Goal: Check status

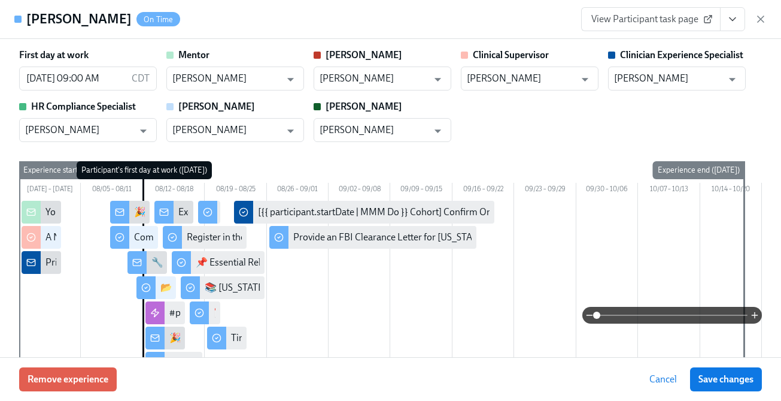
scroll to position [0, 16842]
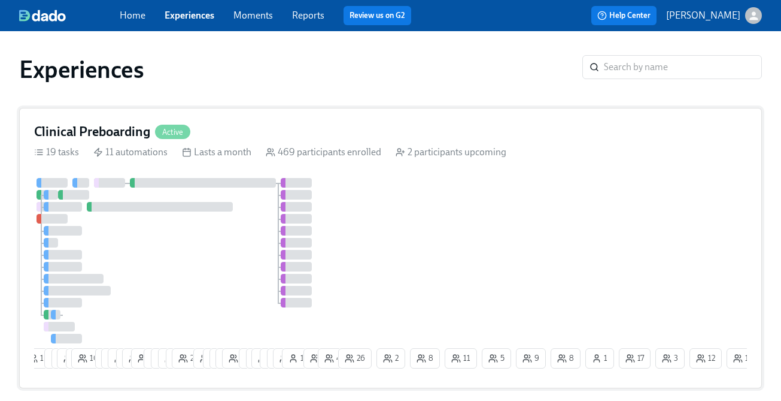
click at [304, 184] on div at bounding box center [296, 183] width 31 height 10
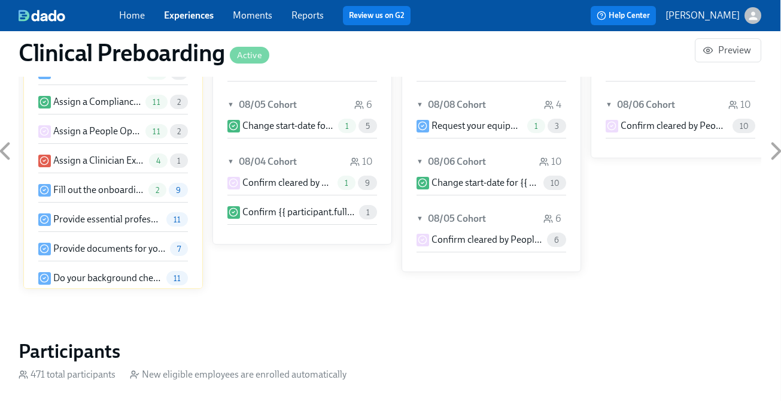
scroll to position [1146, 1]
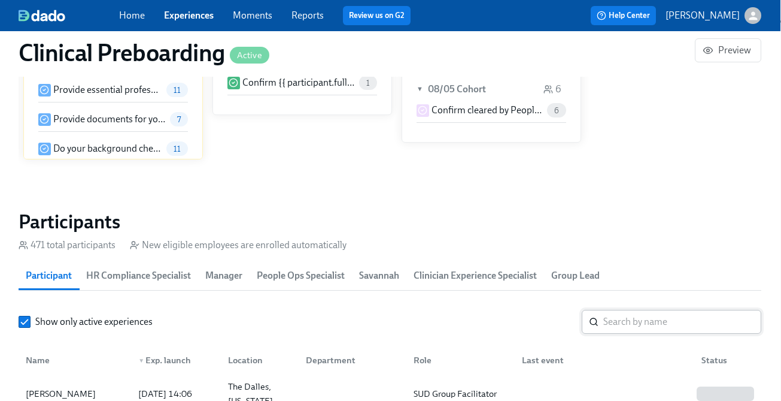
click at [614, 323] on input "search" at bounding box center [682, 322] width 158 height 24
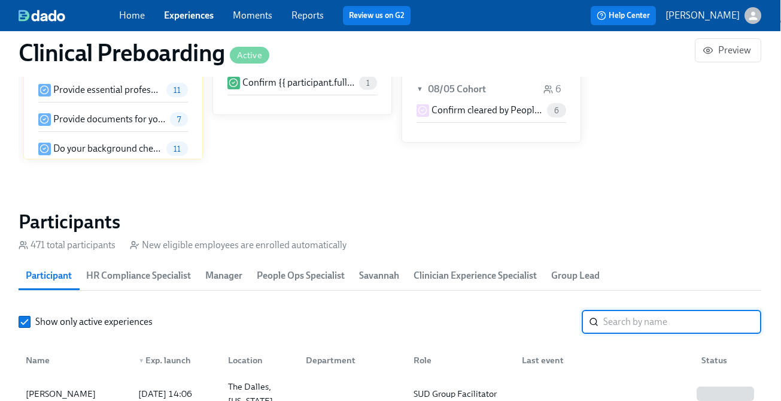
paste input "Brittany Anderson"
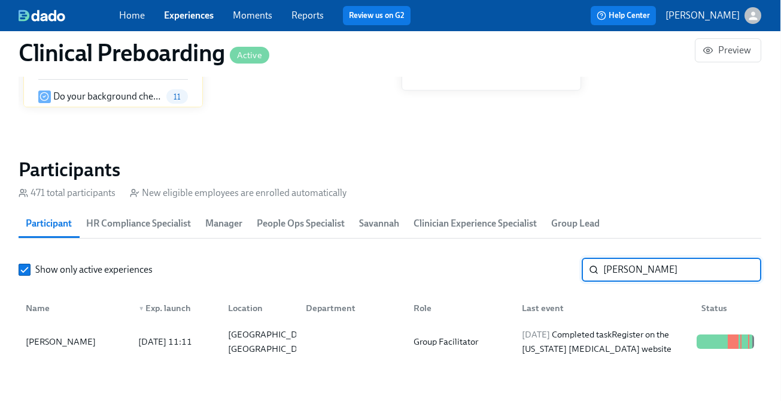
scroll to position [1252, 1]
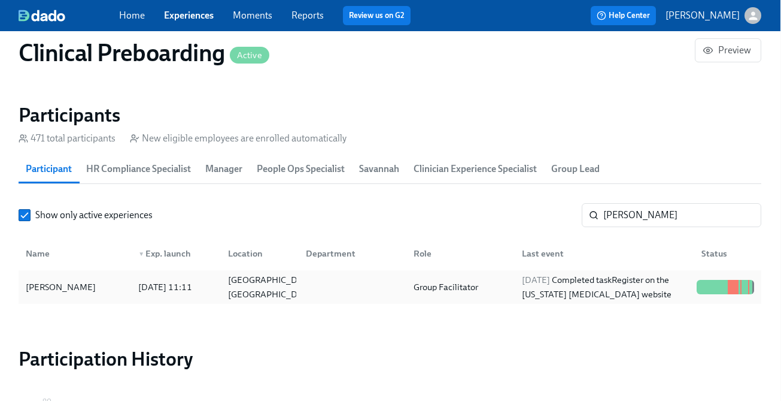
click at [636, 298] on div "2025/08/11 Completed task Register on the Pennsylvania Child Abuse website" at bounding box center [604, 286] width 175 height 29
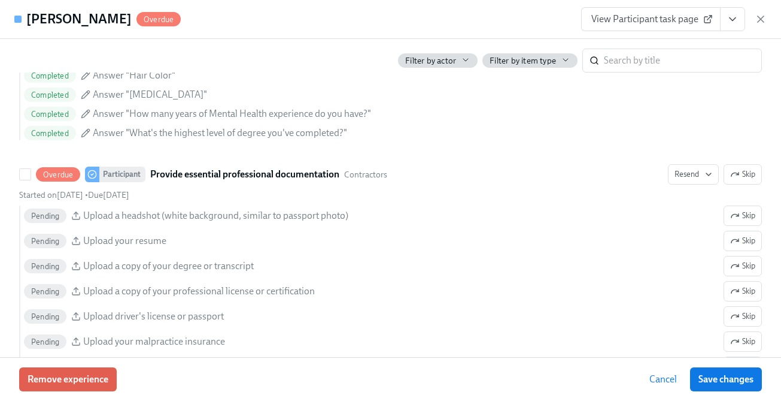
scroll to position [1266, 0]
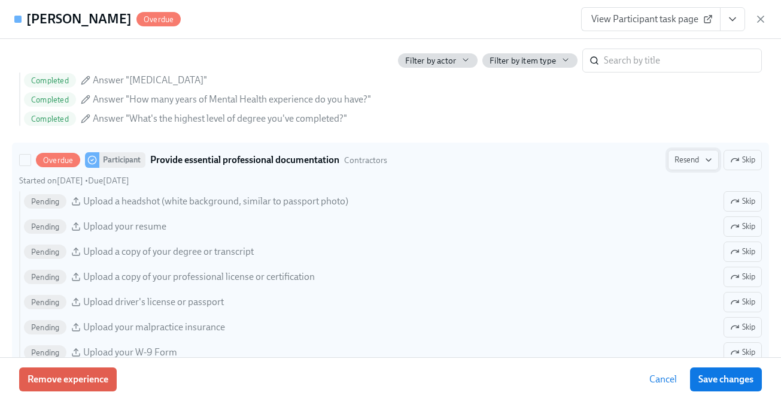
click at [693, 168] on button "Resend" at bounding box center [693, 160] width 51 height 20
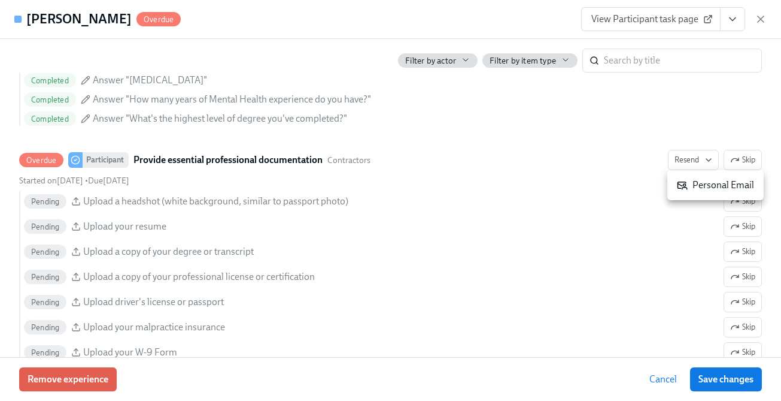
click at [691, 183] on div "Personal Email" at bounding box center [715, 184] width 77 height 13
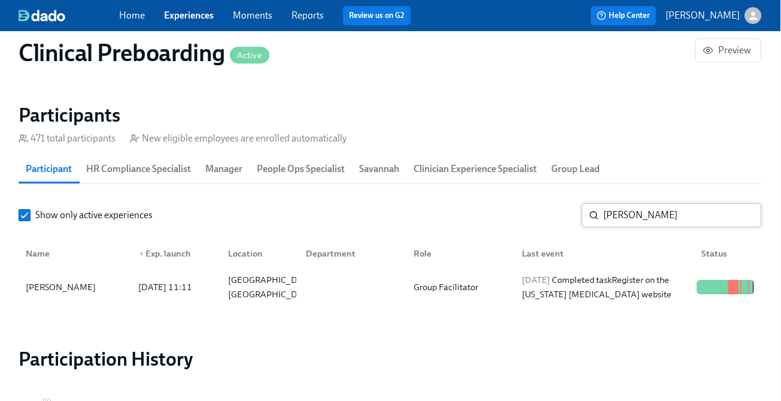
click at [637, 219] on input "Brittany Anderson" at bounding box center [682, 215] width 158 height 24
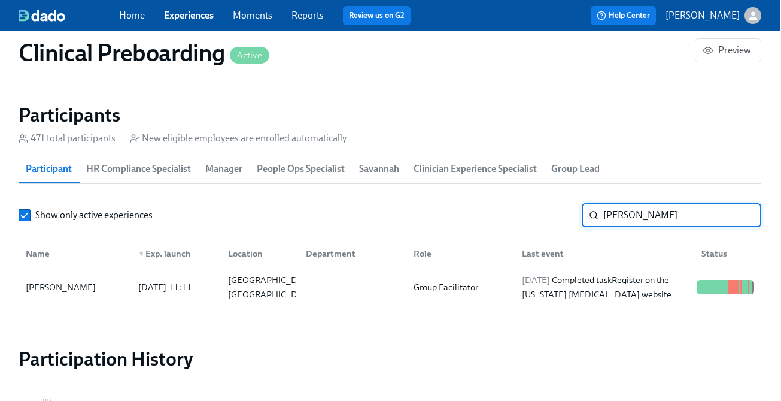
click at [637, 219] on input "Brittany Anderson" at bounding box center [682, 215] width 158 height 24
paste input "Cesar Alvarez"
type input "Cesar Alvarez"
click at [613, 289] on div "2025/08/10 Completed task Provide documents for your I9 verification" at bounding box center [604, 286] width 175 height 29
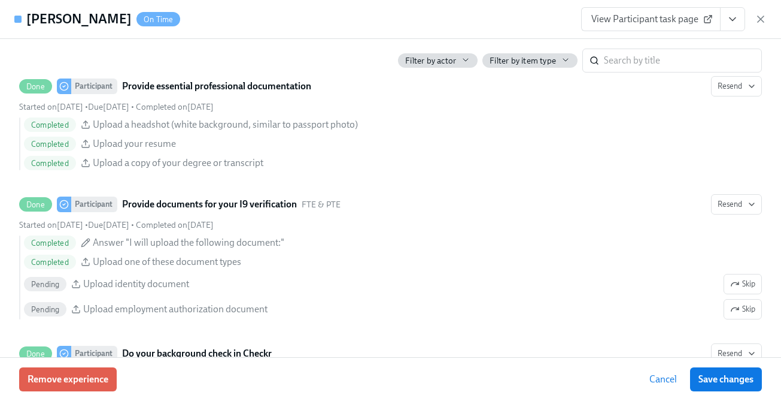
scroll to position [1303, 0]
